Goal: Use online tool/utility: Utilize a website feature to perform a specific function

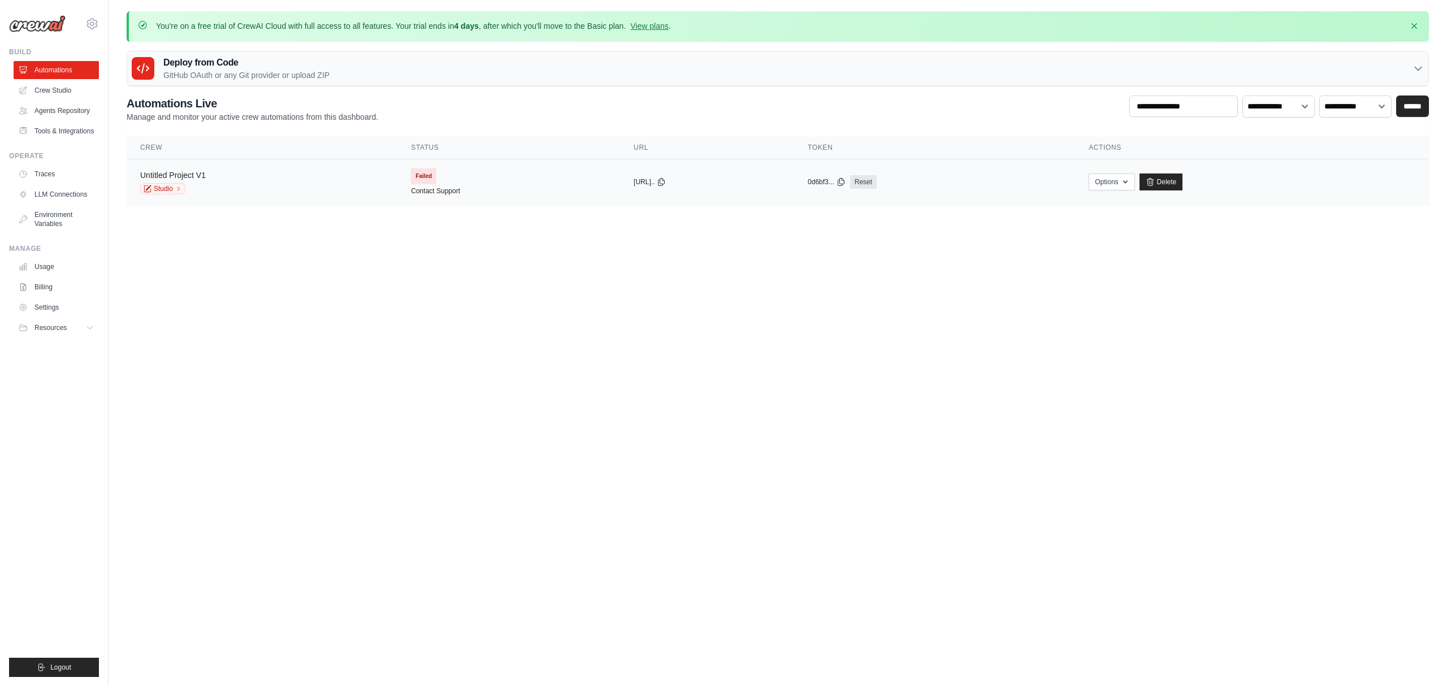
click at [168, 177] on link "Untitled Project V1" at bounding box center [173, 175] width 66 height 9
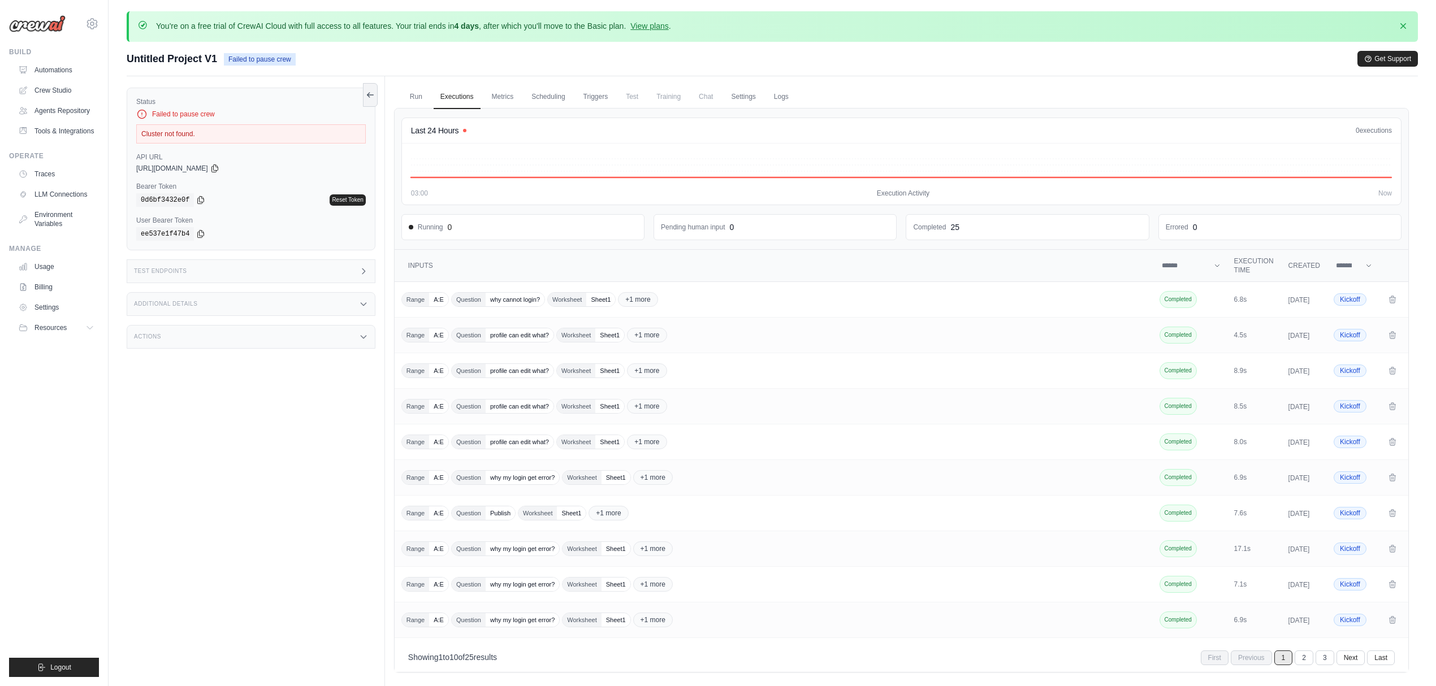
click at [168, 137] on div "Cluster not found." at bounding box center [251, 133] width 230 height 19
copy div "Cluster not found."
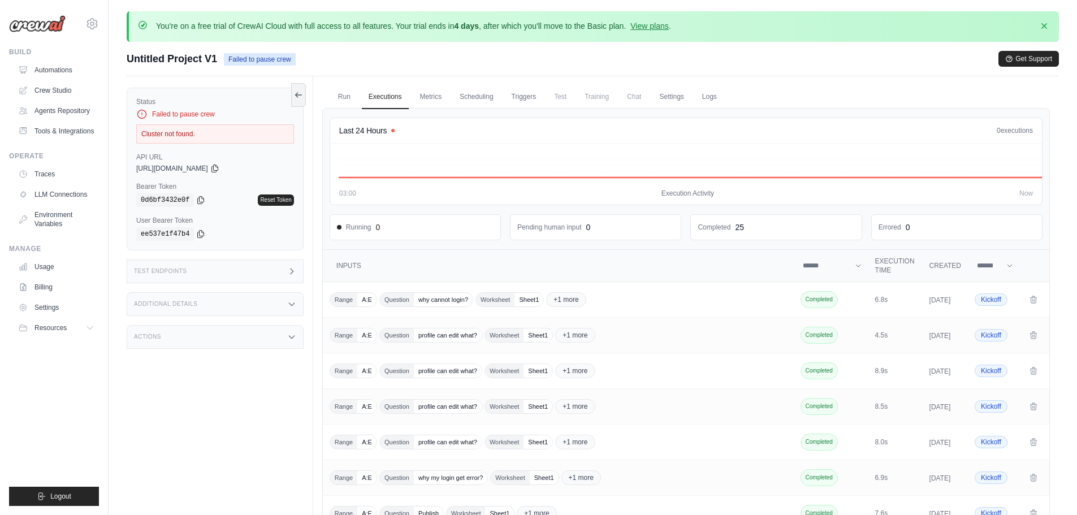
drag, startPoint x: 1, startPoint y: 77, endPoint x: 187, endPoint y: 439, distance: 407.3
click at [187, 439] on div "Status Failed to pause crew Cluster not found. API URL copied https://untitled-…" at bounding box center [220, 333] width 187 height 515
click at [65, 85] on link "Crew Studio" at bounding box center [57, 90] width 85 height 18
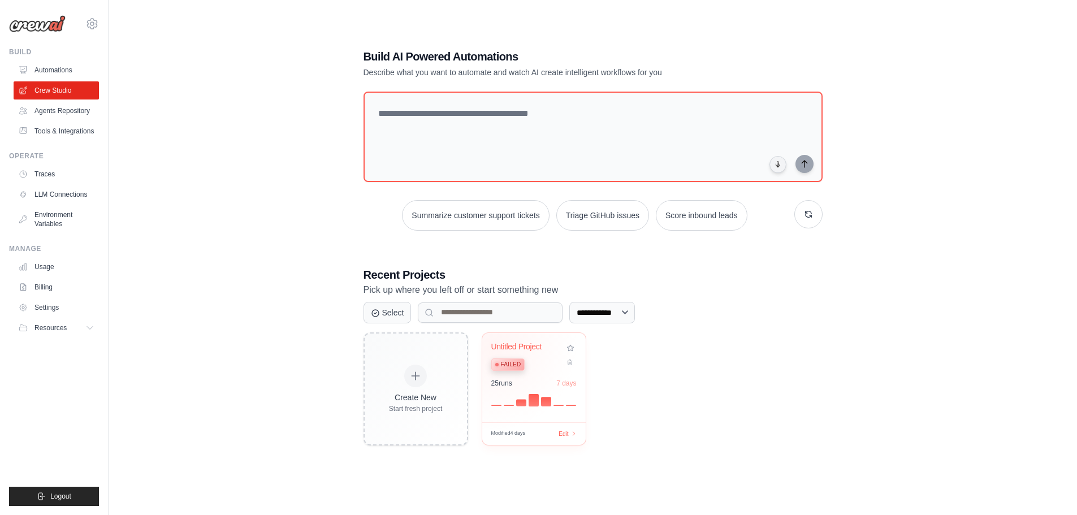
scroll to position [62, 0]
click at [532, 383] on div "25 run s 7 days" at bounding box center [533, 382] width 85 height 9
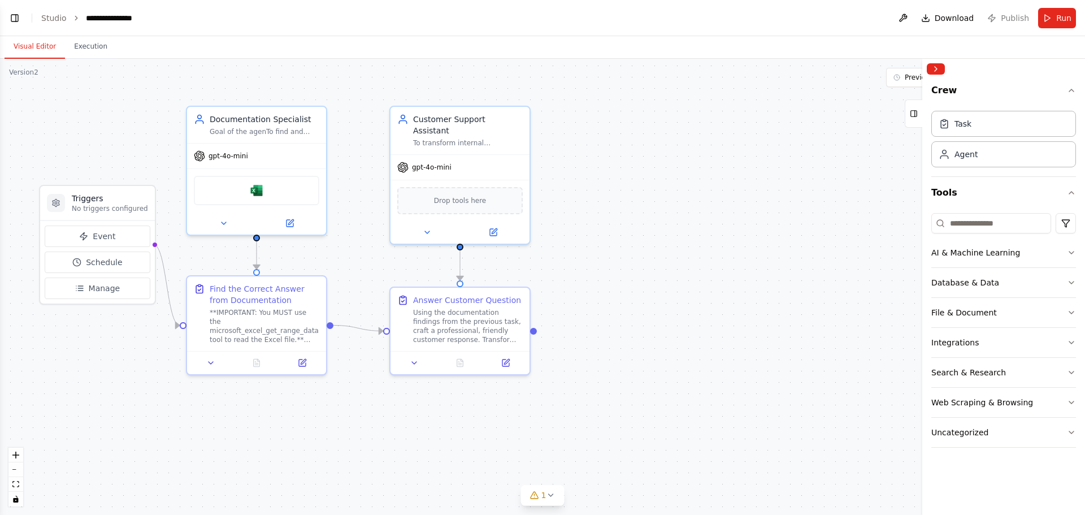
drag, startPoint x: 605, startPoint y: 218, endPoint x: 771, endPoint y: 245, distance: 168.5
click at [771, 245] on div ".deletable-edge-delete-btn { width: 20px; height: 20px; border: 0px solid #ffff…" at bounding box center [542, 287] width 1085 height 456
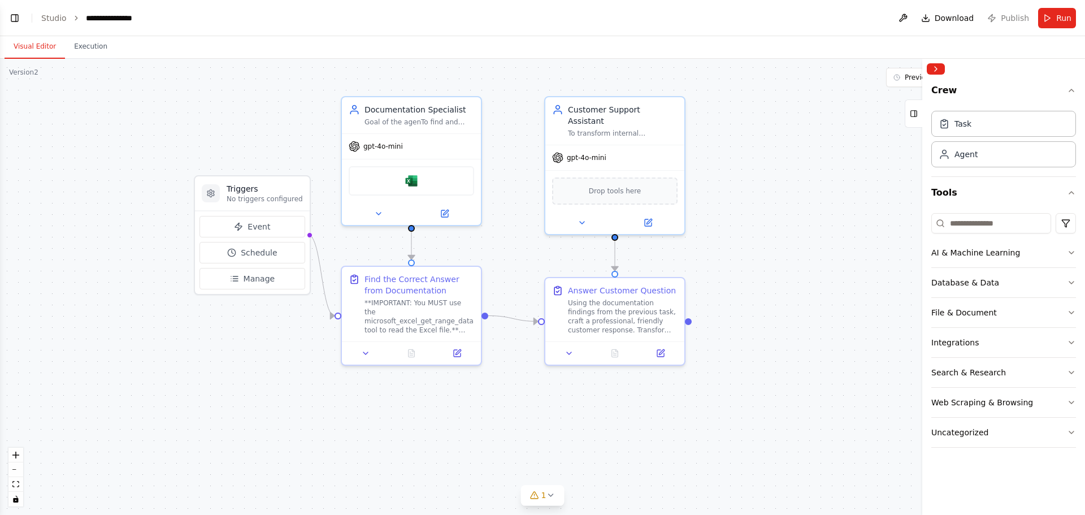
drag, startPoint x: 716, startPoint y: 234, endPoint x: 804, endPoint y: 194, distance: 96.9
click at [804, 194] on div ".deletable-edge-delete-btn { width: 20px; height: 20px; border: 0px solid #ffff…" at bounding box center [542, 287] width 1085 height 456
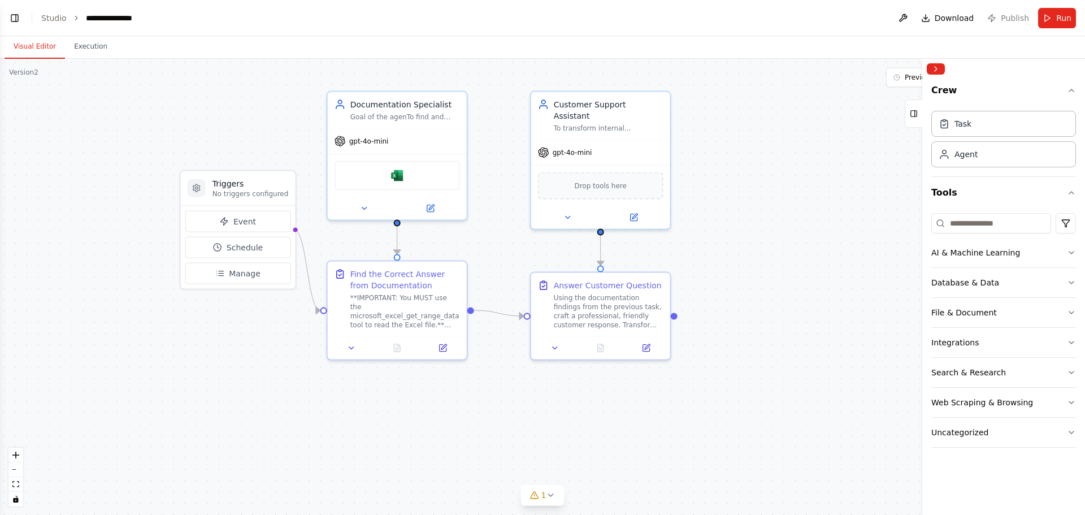
drag, startPoint x: 808, startPoint y: 193, endPoint x: 771, endPoint y: 223, distance: 47.4
click at [771, 223] on div ".deletable-edge-delete-btn { width: 20px; height: 20px; border: 0px solid #ffff…" at bounding box center [542, 287] width 1085 height 456
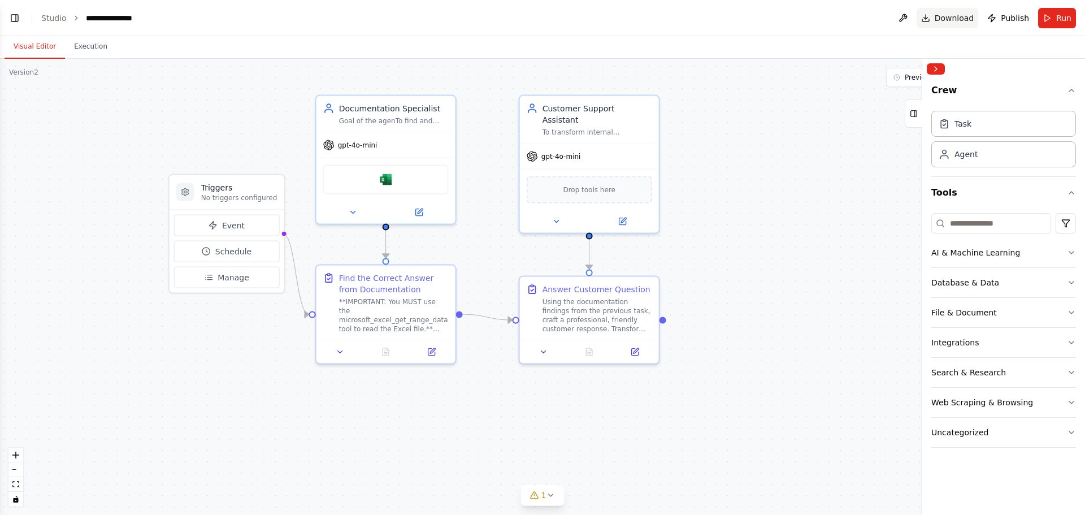
click at [959, 21] on span "Download" at bounding box center [955, 17] width 40 height 11
click at [48, 19] on link "Studio" at bounding box center [53, 18] width 25 height 9
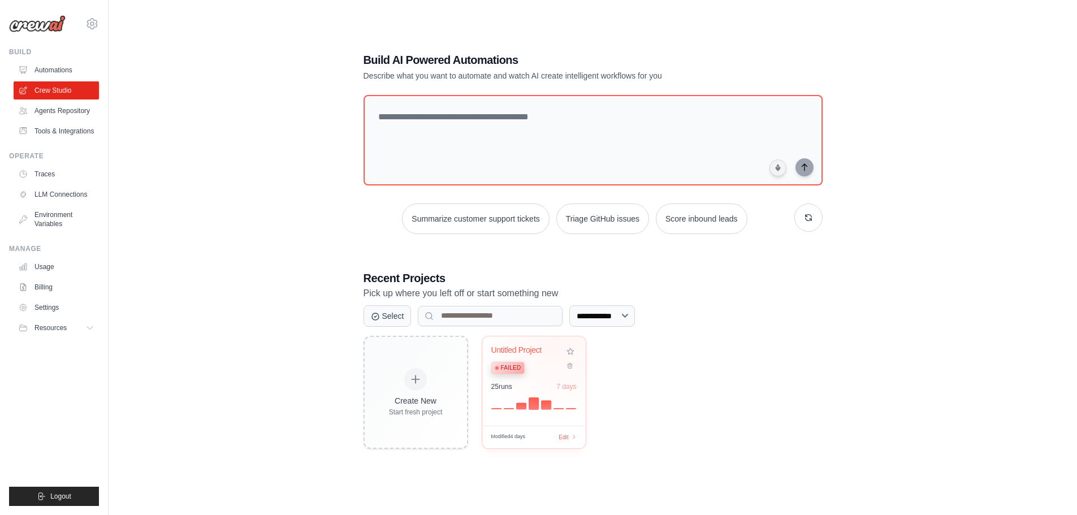
scroll to position [62, 0]
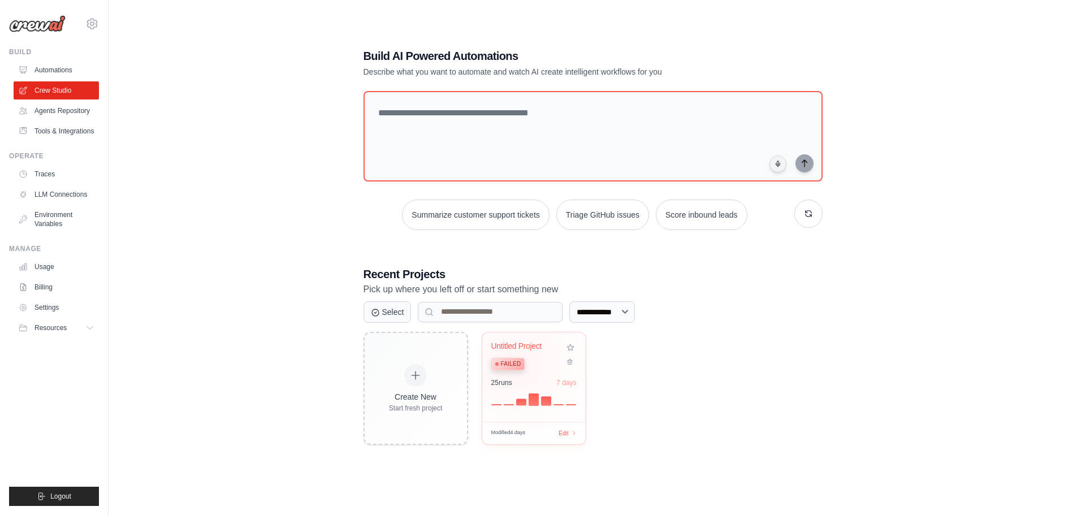
click at [519, 366] on span "Failed" at bounding box center [511, 364] width 20 height 9
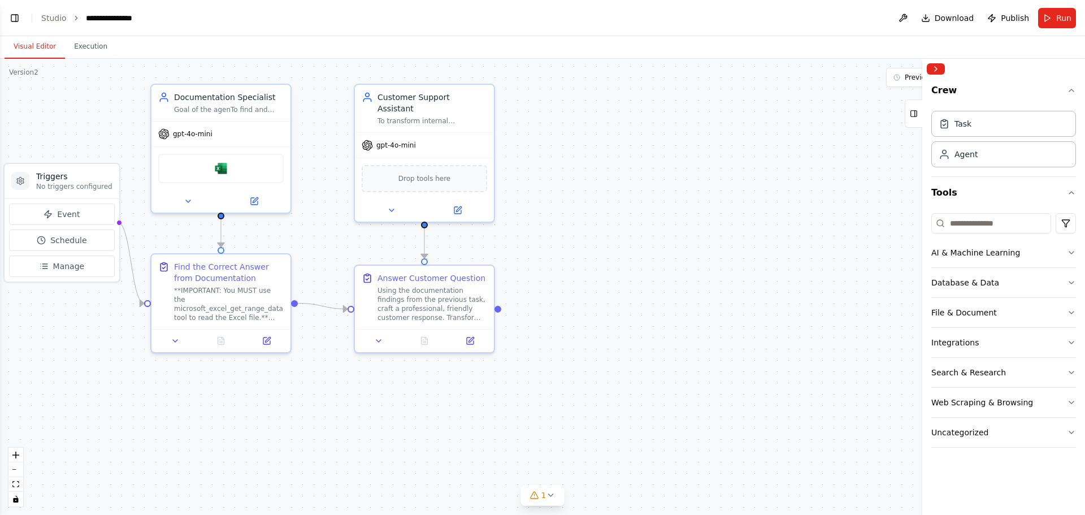
drag, startPoint x: 541, startPoint y: 353, endPoint x: 765, endPoint y: 354, distance: 223.9
click at [765, 354] on div ".deletable-edge-delete-btn { width: 20px; height: 20px; border: 0px solid #ffff…" at bounding box center [542, 287] width 1085 height 456
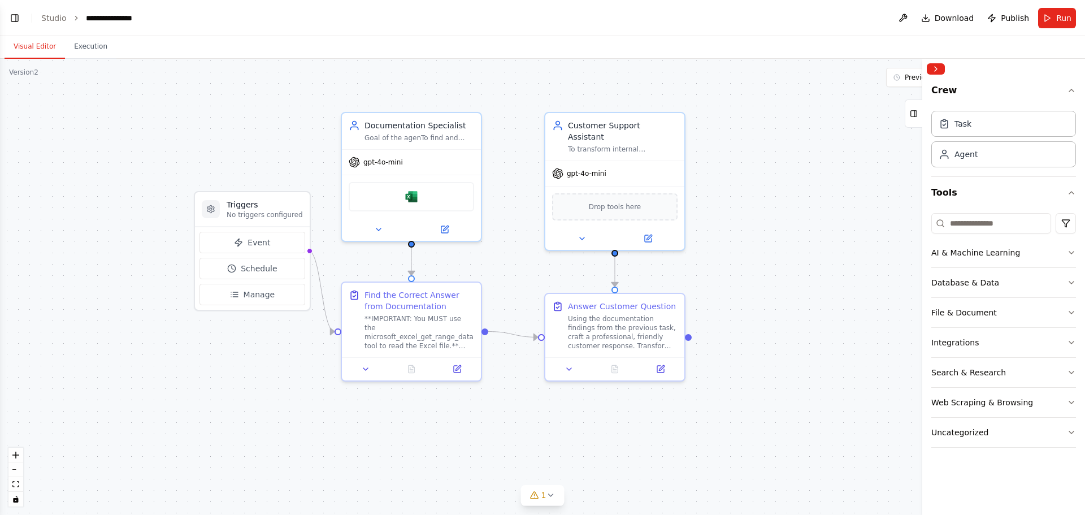
drag, startPoint x: 834, startPoint y: 149, endPoint x: 850, endPoint y: 174, distance: 29.2
click at [849, 174] on div ".deletable-edge-delete-btn { width: 20px; height: 20px; border: 0px solid #ffff…" at bounding box center [542, 287] width 1085 height 456
click at [1055, 19] on button "Run" at bounding box center [1058, 18] width 38 height 20
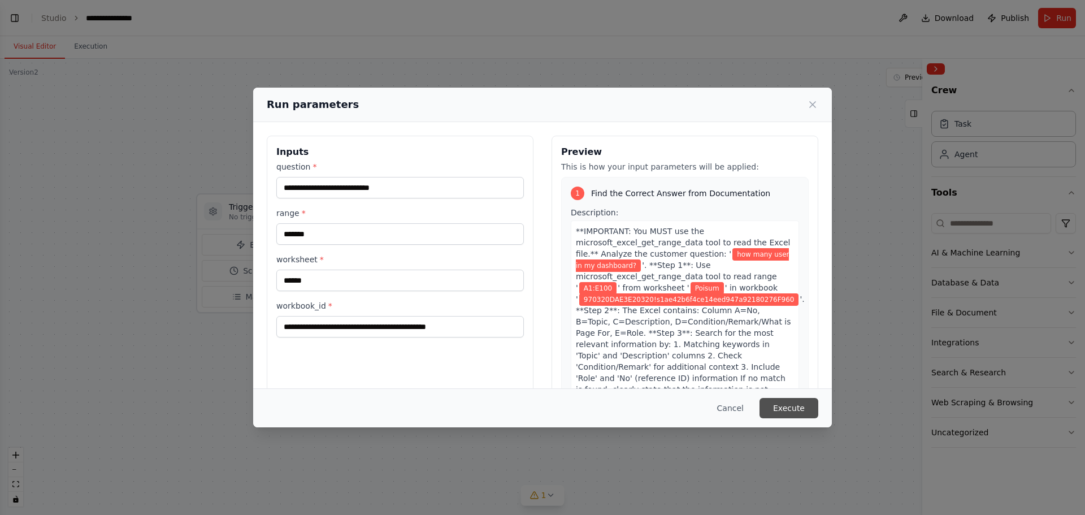
click at [788, 413] on button "Execute" at bounding box center [789, 408] width 59 height 20
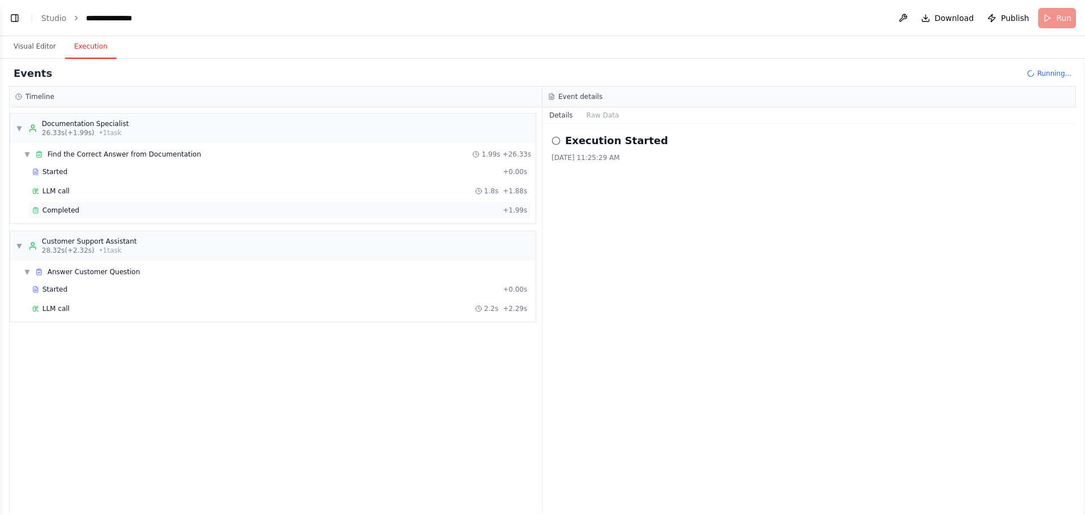
click at [86, 209] on div "Completed" at bounding box center [265, 210] width 466 height 9
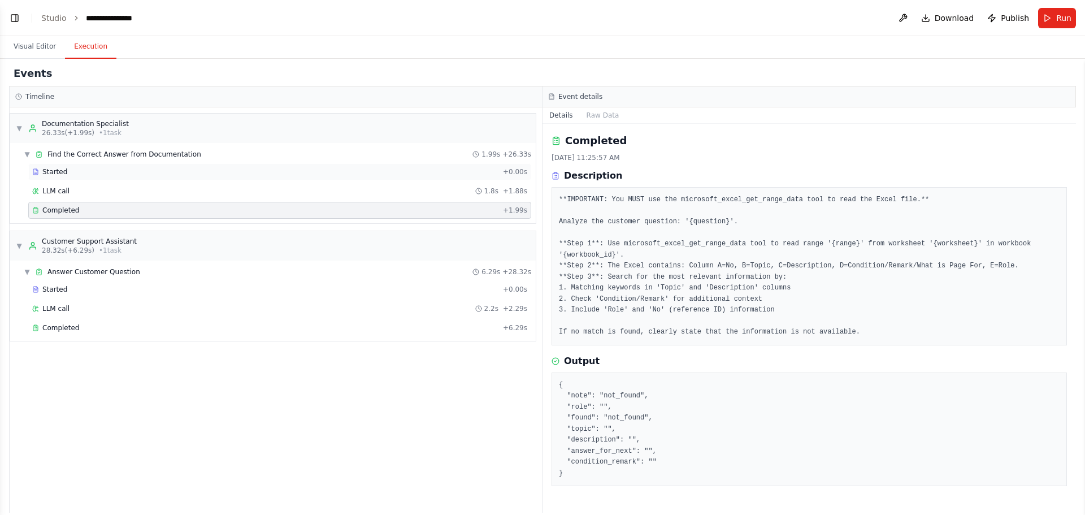
click at [52, 166] on div "Started + 0.00s" at bounding box center [279, 171] width 503 height 17
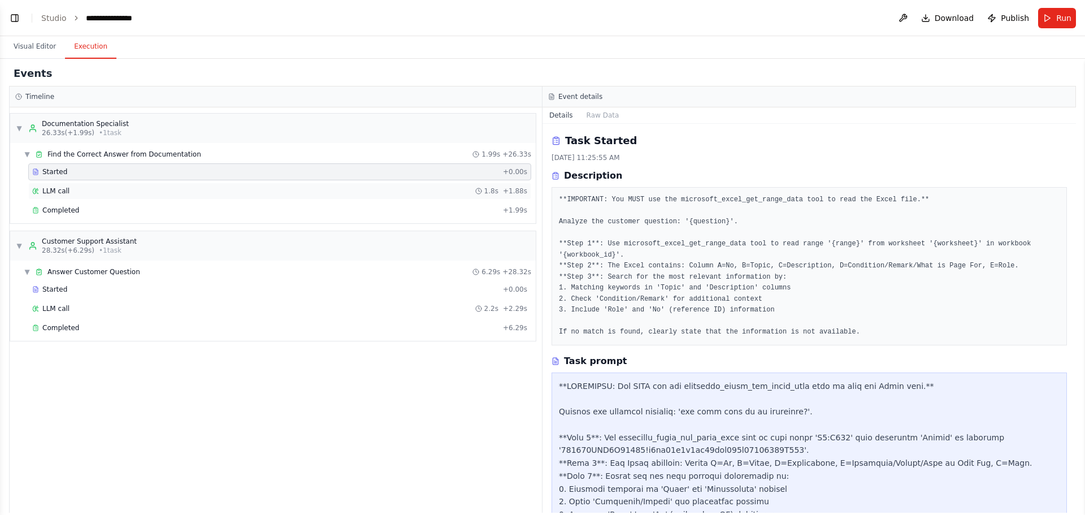
click at [73, 184] on div "LLM call 1.8s + 1.88s" at bounding box center [279, 191] width 503 height 17
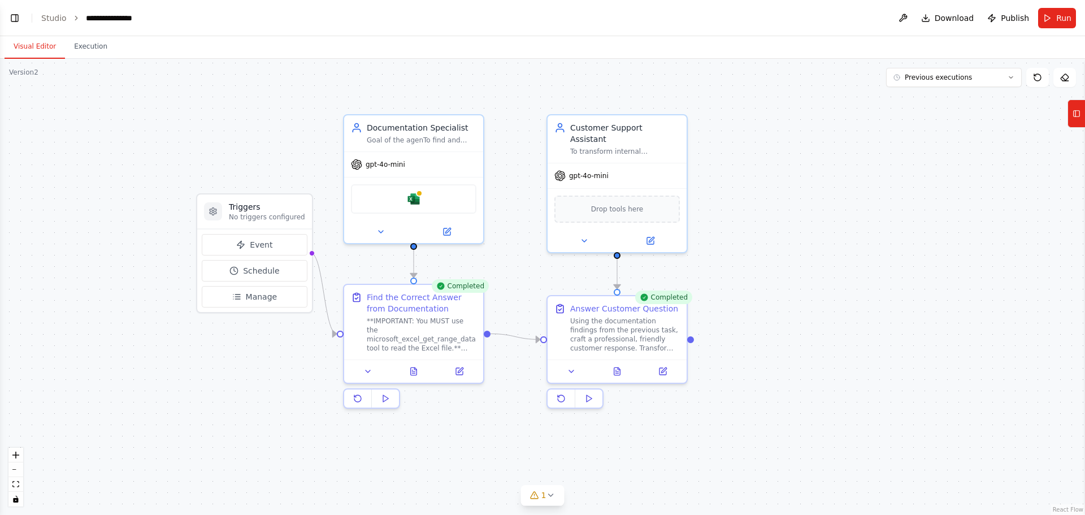
click at [37, 58] on button "Visual Editor" at bounding box center [35, 47] width 60 height 24
click at [419, 193] on div at bounding box center [419, 191] width 7 height 7
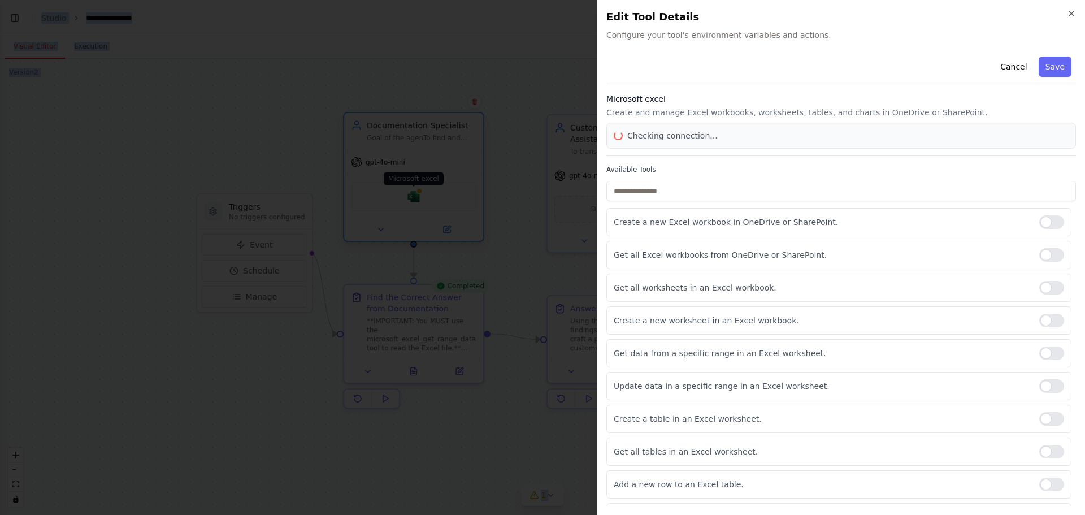
click at [419, 193] on div at bounding box center [542, 257] width 1085 height 515
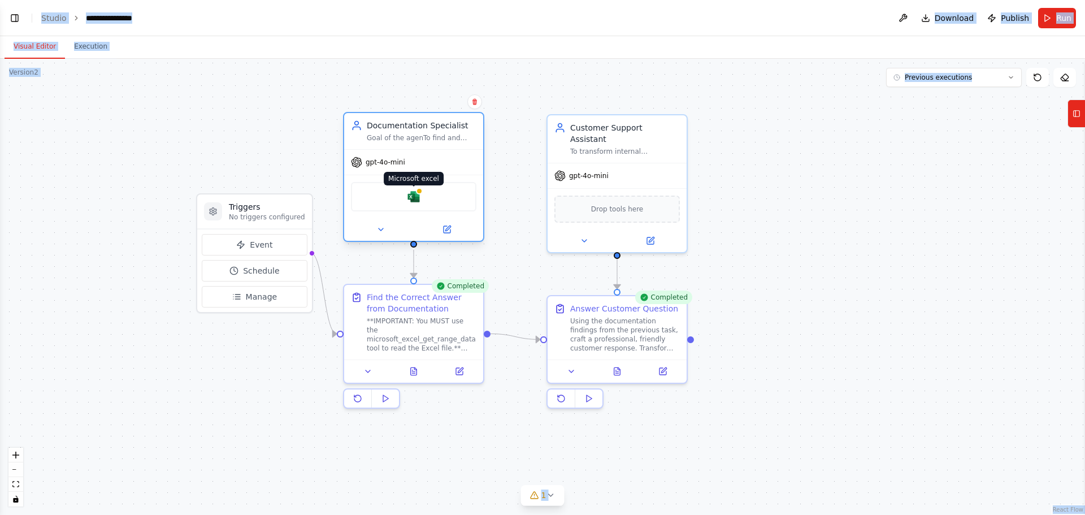
click at [419, 193] on div at bounding box center [419, 191] width 7 height 7
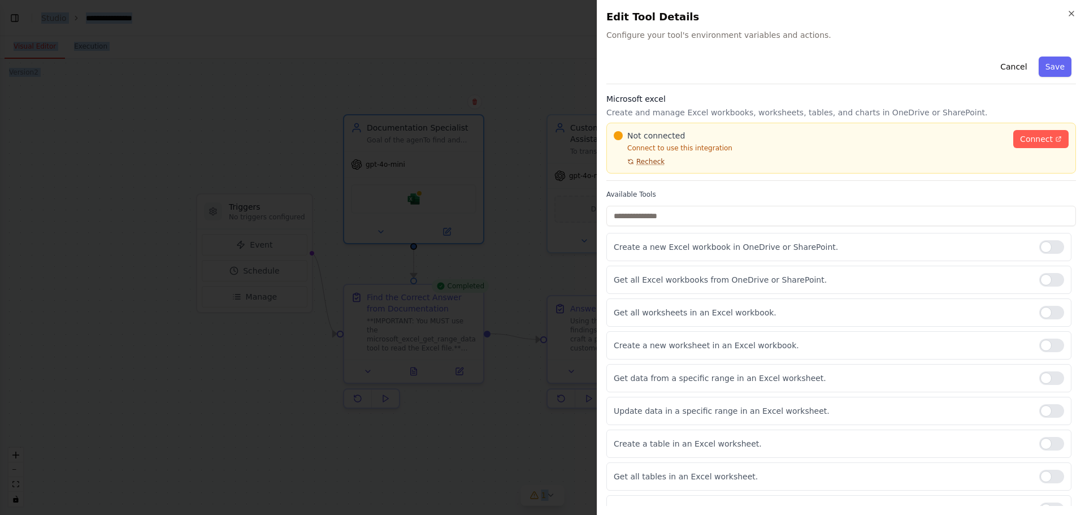
click at [652, 166] on span "Recheck" at bounding box center [651, 161] width 28 height 9
click at [1057, 141] on icon at bounding box center [1059, 139] width 5 height 5
click at [1074, 15] on icon "button" at bounding box center [1072, 13] width 5 height 5
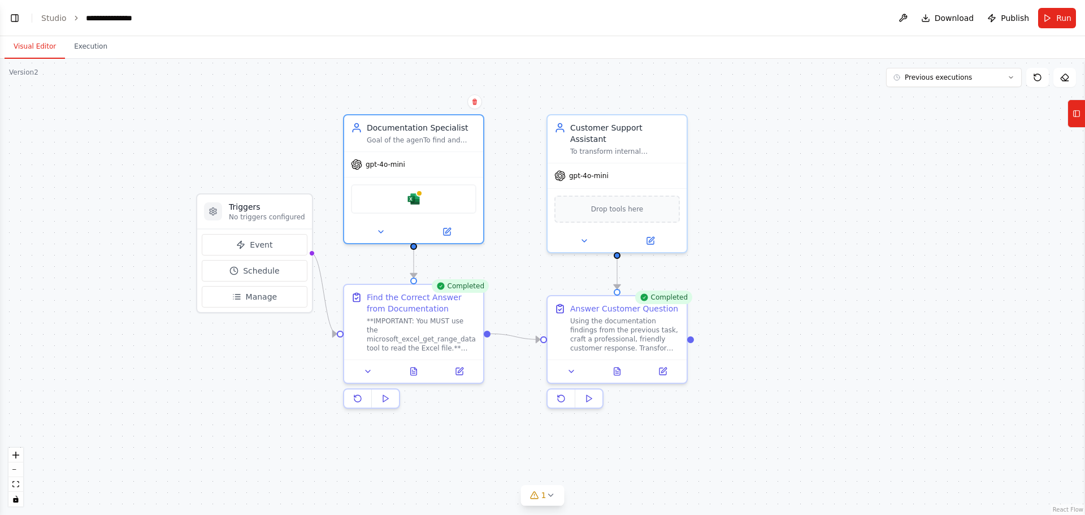
click at [780, 138] on div ".deletable-edge-delete-btn { width: 20px; height: 20px; border: 0px solid #ffff…" at bounding box center [542, 287] width 1085 height 456
